Goal: Communication & Community: Answer question/provide support

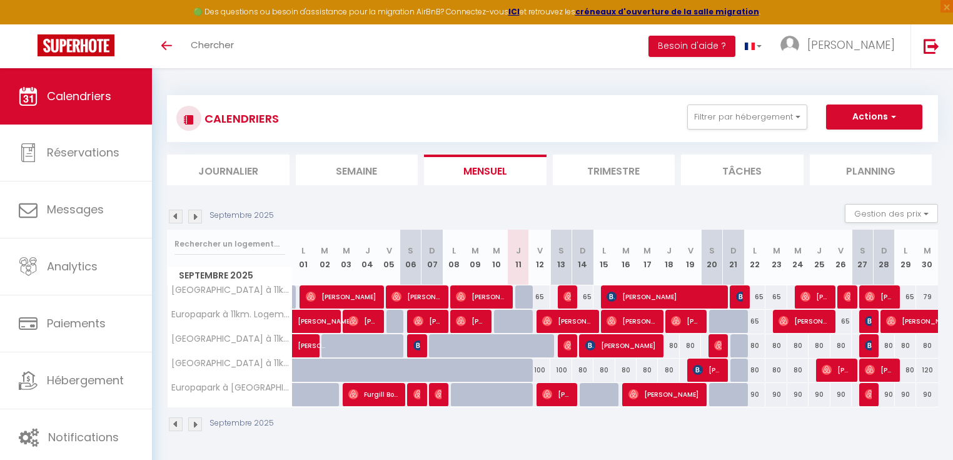
click at [540, 296] on div "65" at bounding box center [539, 296] width 21 height 23
type input "65"
type input "Ven 12 Septembre 2025"
type input "[DATE]"
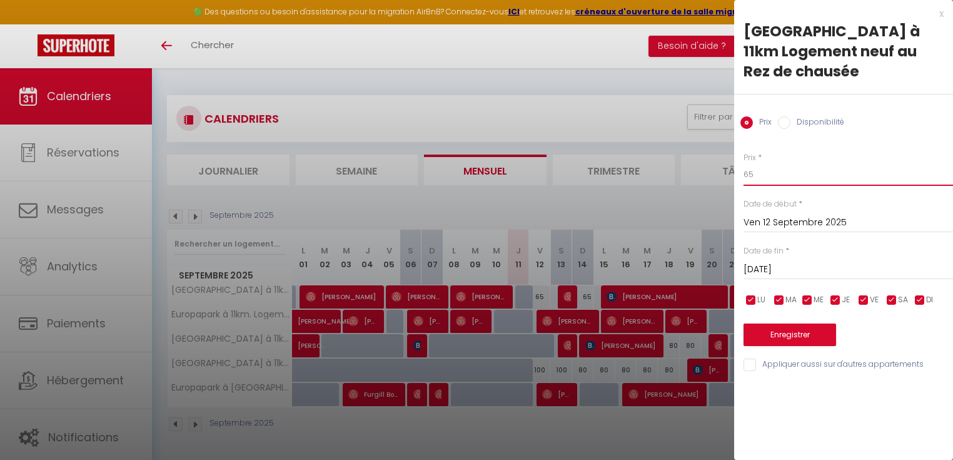
click at [784, 175] on input "65" at bounding box center [849, 174] width 210 height 23
type input "6"
type input "75"
click at [790, 327] on button "Enregistrer" at bounding box center [790, 334] width 93 height 23
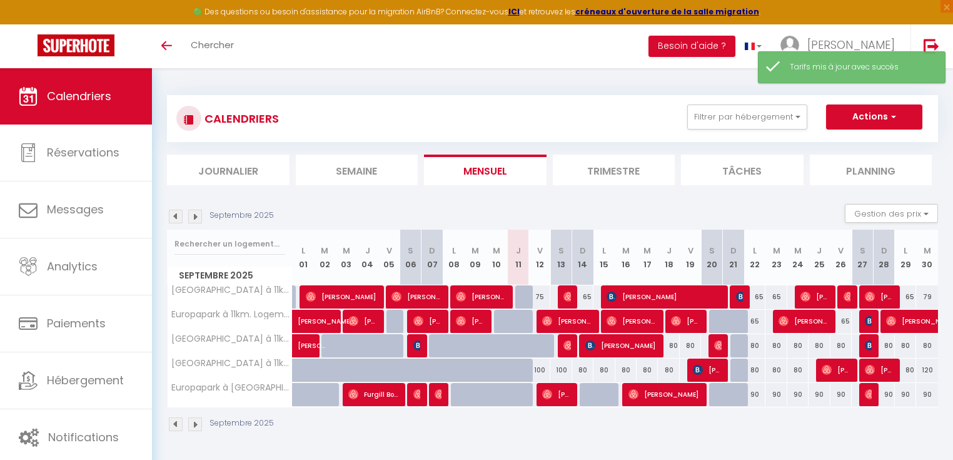
click at [590, 297] on div "65" at bounding box center [582, 296] width 21 height 23
type input "65"
type input "Dim 14 Septembre 2025"
type input "Lun 15 Septembre 2025"
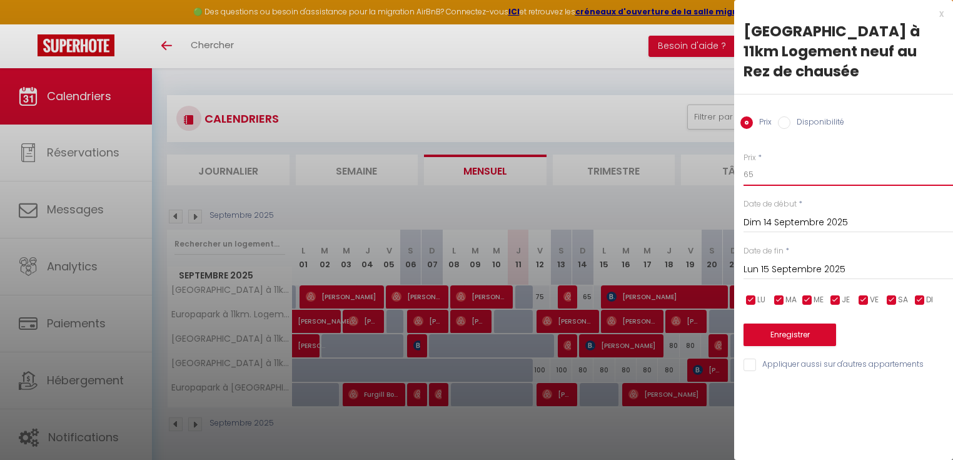
drag, startPoint x: 770, startPoint y: 167, endPoint x: 712, endPoint y: 173, distance: 57.8
click at [712, 173] on body "🟢 Des questions ou besoin d'assistance pour la migration AirBnB? Connectez-vous…" at bounding box center [476, 298] width 953 height 460
type input "75"
click at [786, 335] on button "Enregistrer" at bounding box center [790, 334] width 93 height 23
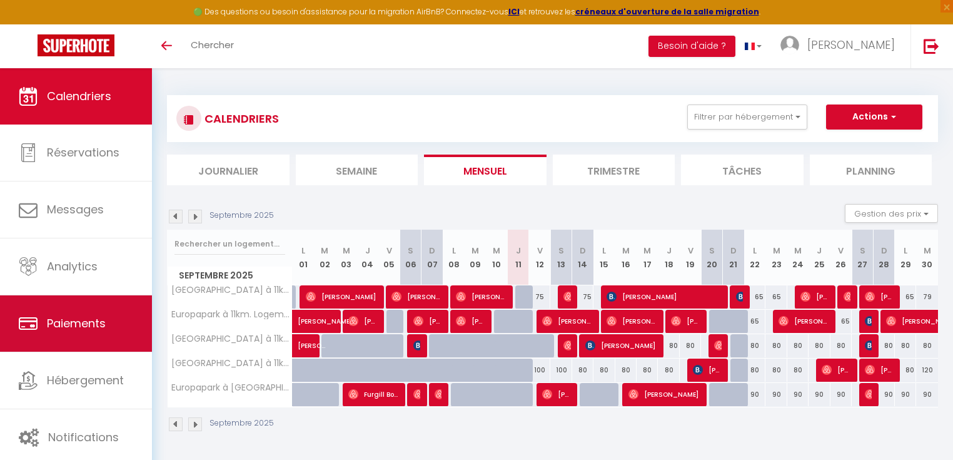
scroll to position [68, 0]
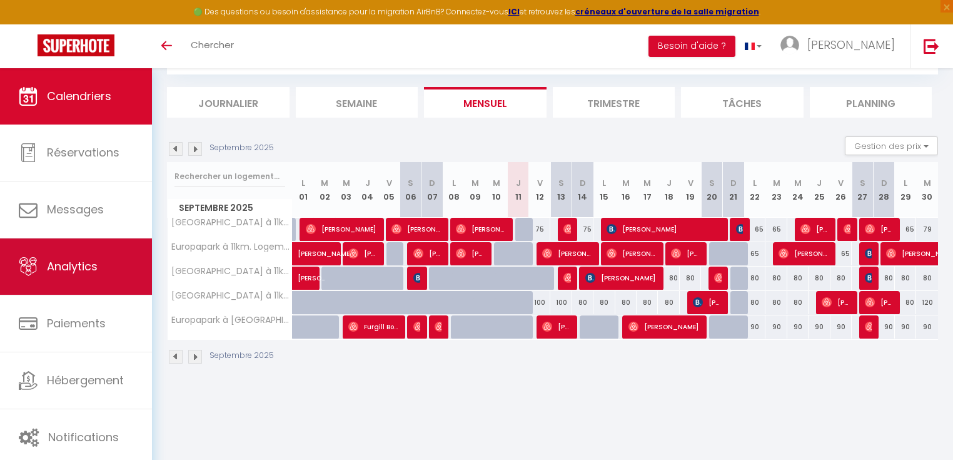
click at [78, 278] on link "Analytics" at bounding box center [76, 266] width 152 height 56
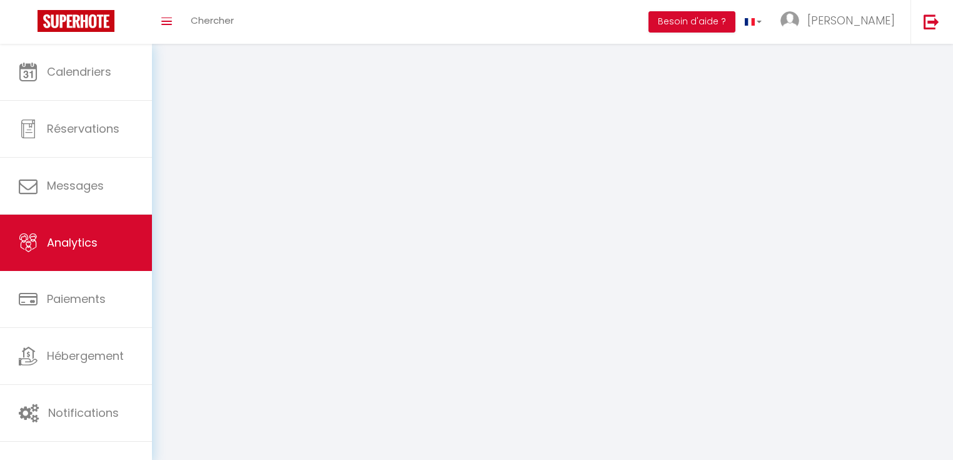
select select "2025"
select select "9"
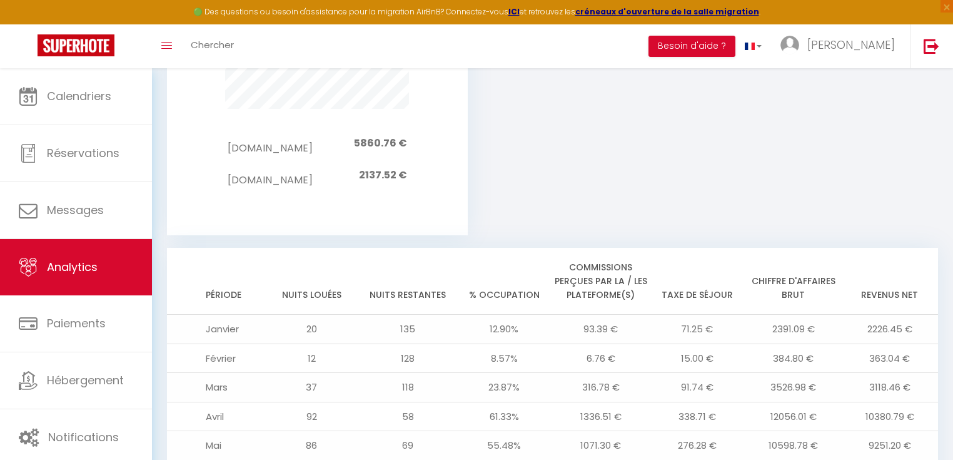
scroll to position [1437, 0]
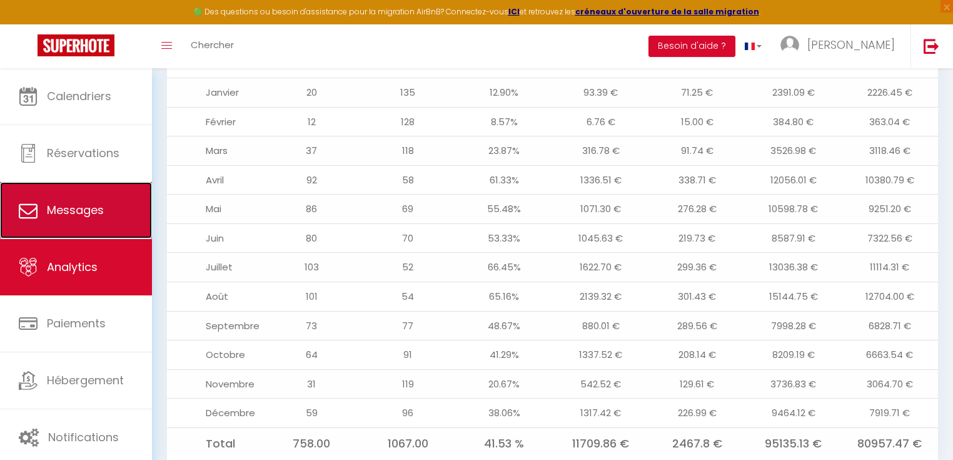
click at [86, 220] on link "Messages" at bounding box center [76, 210] width 152 height 56
select select "message"
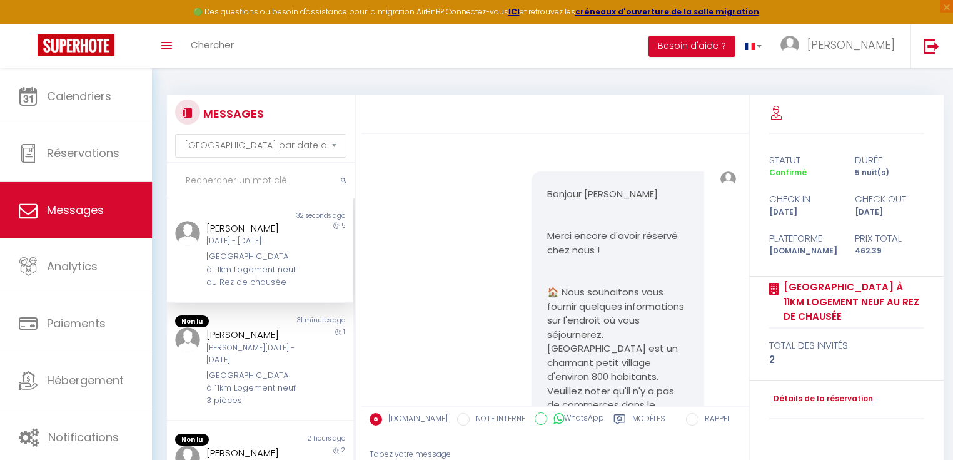
scroll to position [3255, 0]
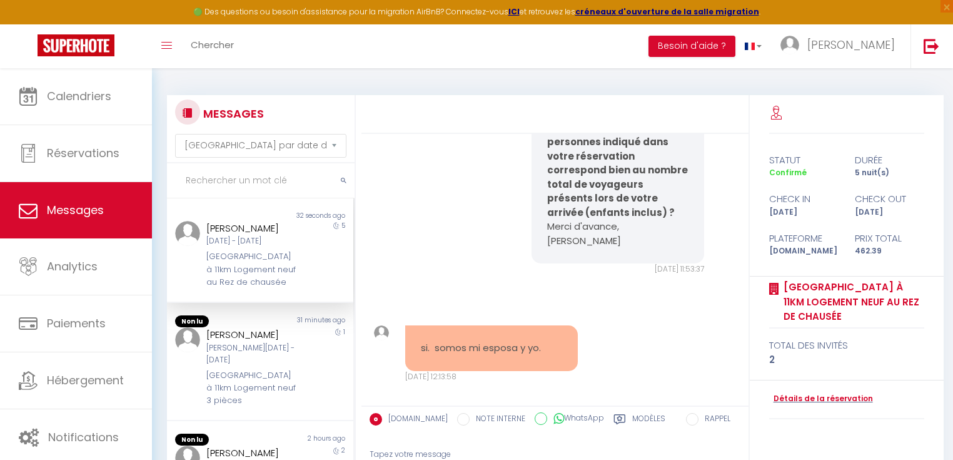
click at [480, 325] on div "si. somos mi esposa y yo." at bounding box center [491, 348] width 173 height 46
click at [500, 341] on div "si. somos mi esposa y yo." at bounding box center [491, 348] width 173 height 46
drag, startPoint x: 540, startPoint y: 335, endPoint x: 363, endPoint y: 338, distance: 177.0
click at [363, 338] on div "Bonjour [PERSON_NAME] Merci encore d'avoir réservé chez nous ! 🏠 Nous souhaiton…" at bounding box center [555, 269] width 387 height 271
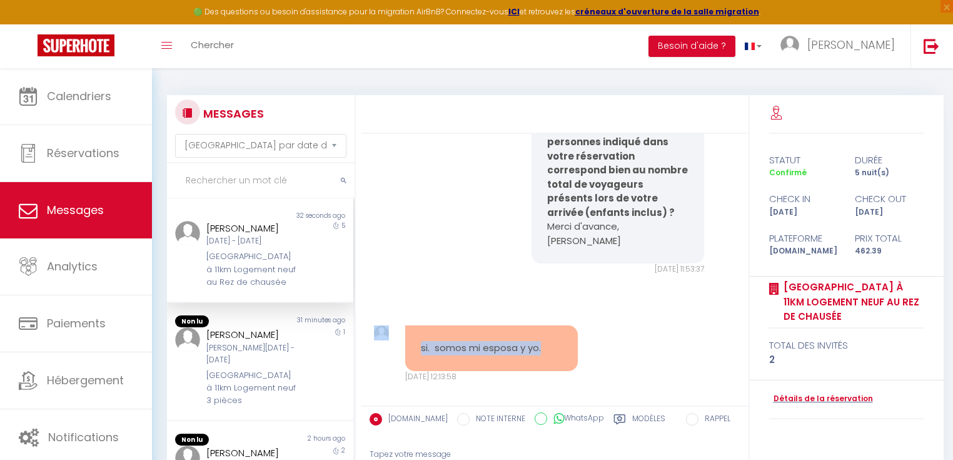
click at [449, 347] on div "si. somos mi esposa y yo." at bounding box center [491, 348] width 173 height 46
click at [520, 341] on pre "si. somos mi esposa y yo." at bounding box center [491, 348] width 141 height 14
drag, startPoint x: 540, startPoint y: 330, endPoint x: 419, endPoint y: 338, distance: 121.0
click at [419, 338] on div "si. somos mi esposa y yo." at bounding box center [491, 348] width 173 height 46
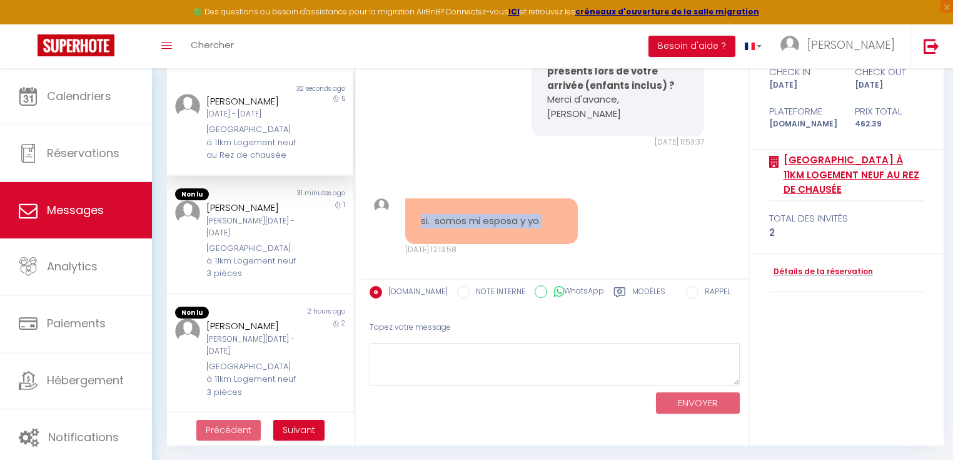
scroll to position [27, 0]
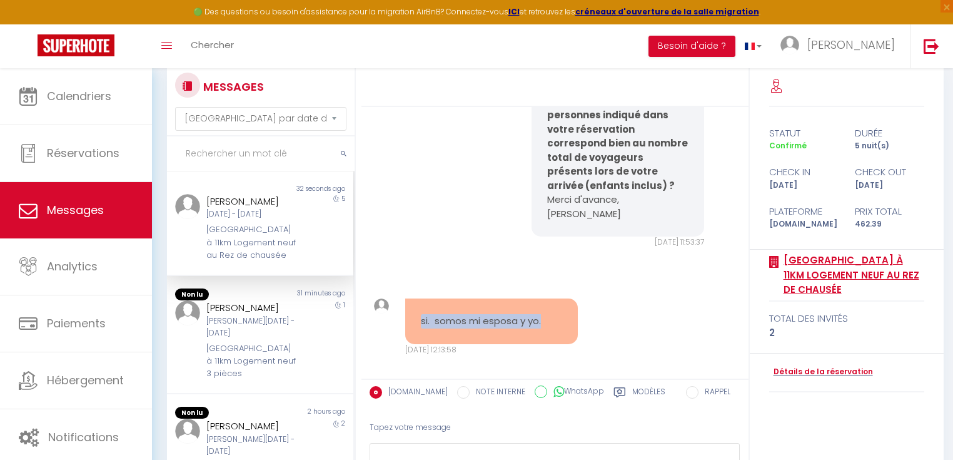
copy pre "si. somos mi esposa y yo."
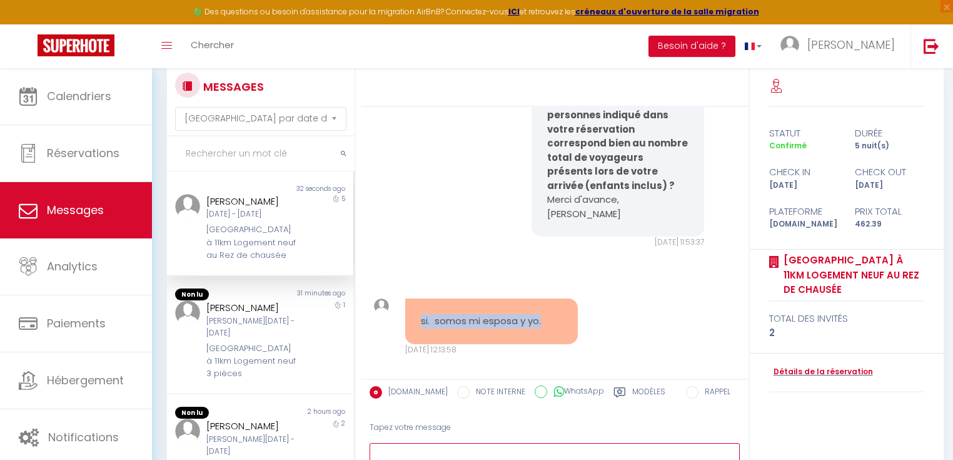
click at [472, 445] on textarea at bounding box center [555, 464] width 371 height 43
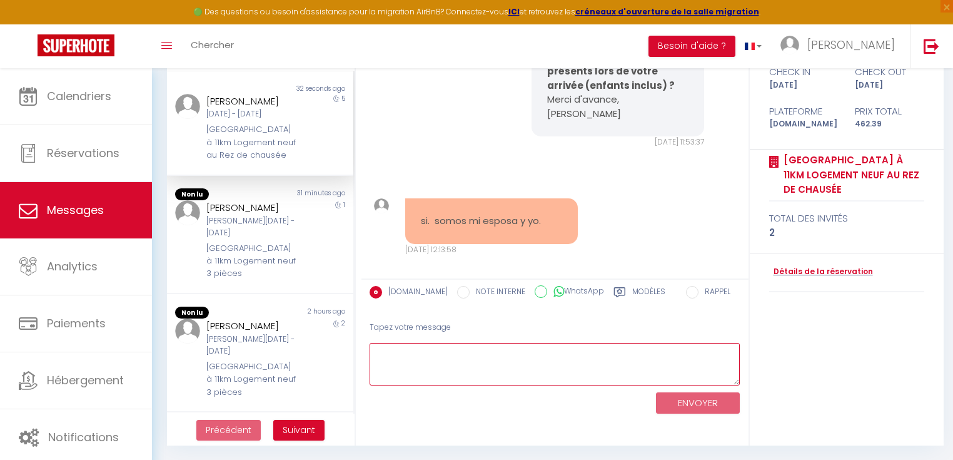
click at [440, 360] on textarea at bounding box center [555, 364] width 371 height 43
paste textarea "Perfecto, gracias ;)"
type textarea "Perfecto, gracias ;)"
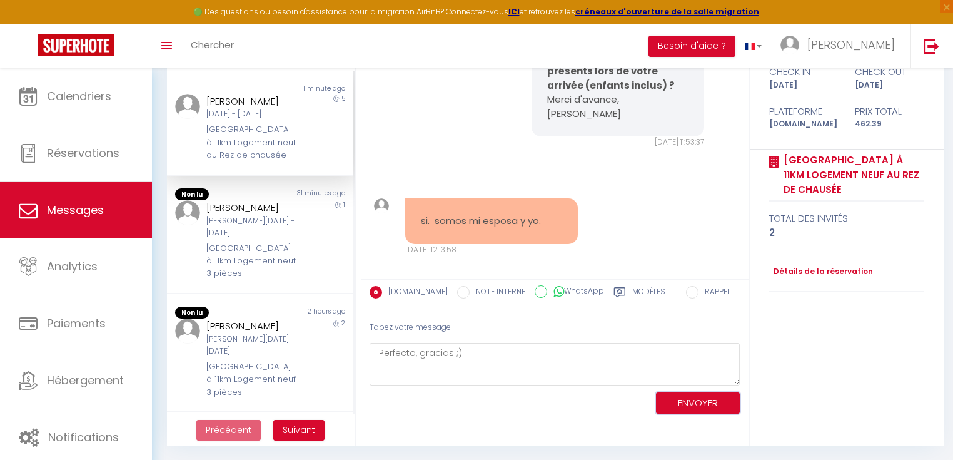
click at [707, 406] on button "ENVOYER" at bounding box center [698, 403] width 84 height 22
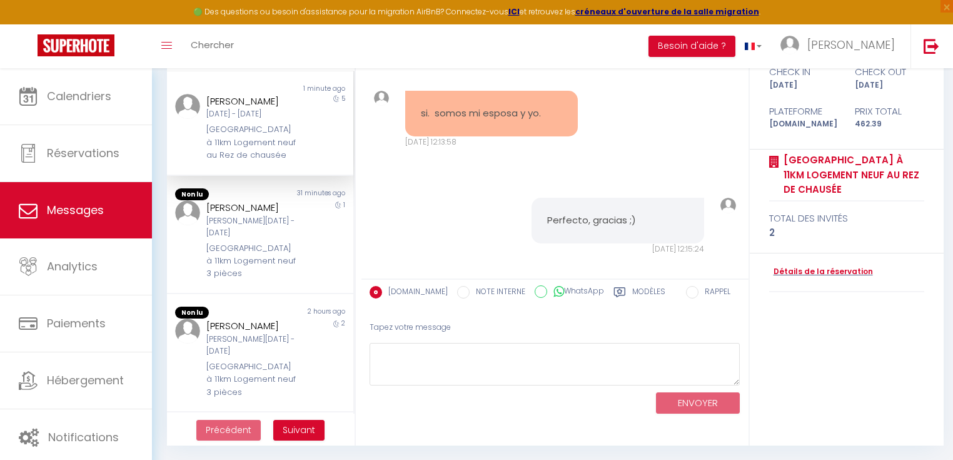
click at [731, 280] on div "Perfecto, gracias ;) [DATE] 12:15:24 Note Sms Perfecto, gracias ;) [DATE] 12:15…" at bounding box center [555, 226] width 378 height 107
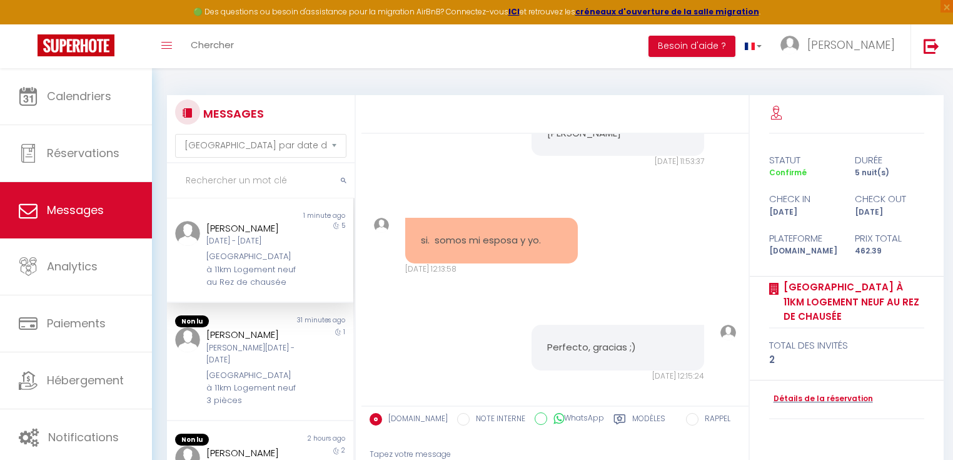
scroll to position [3263, 0]
